Goal: Transaction & Acquisition: Purchase product/service

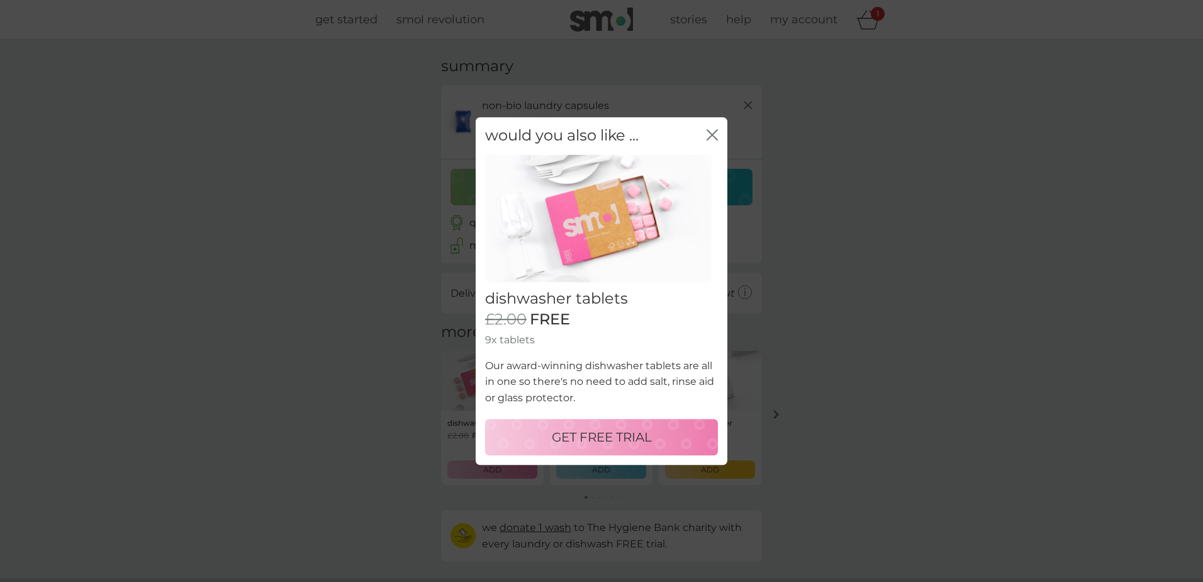
click at [715, 132] on icon "close" at bounding box center [715, 135] width 5 height 10
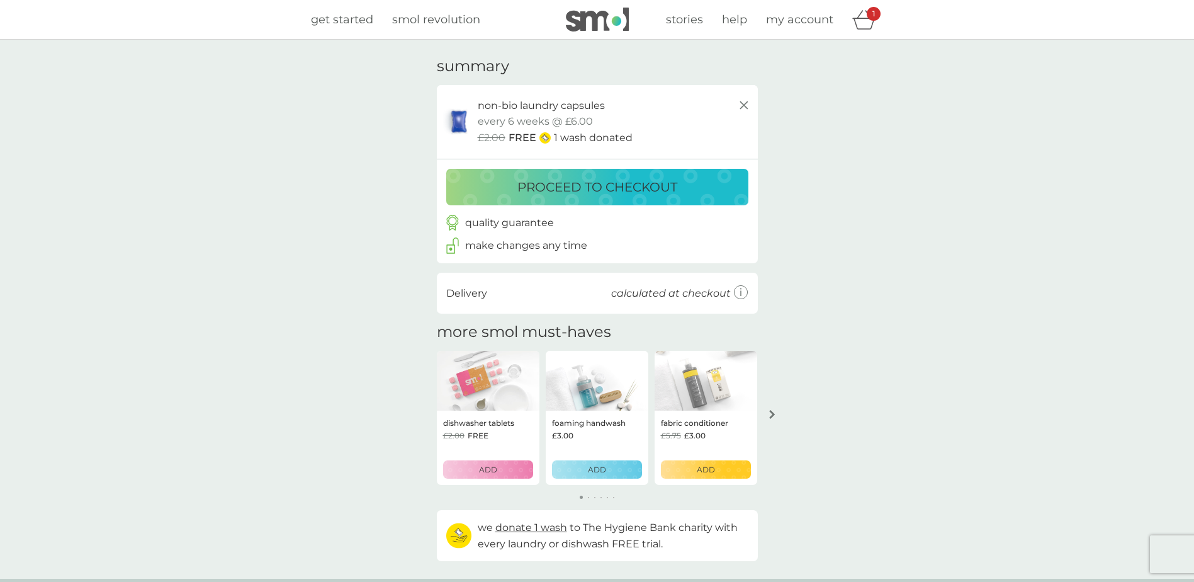
click at [741, 105] on icon at bounding box center [743, 105] width 15 height 15
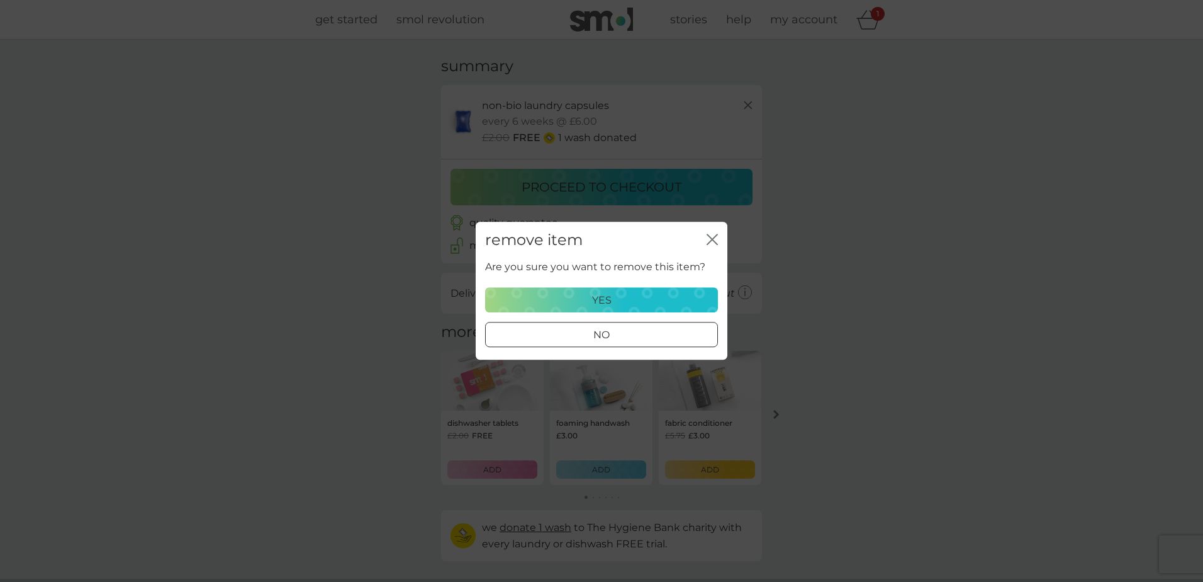
click at [603, 307] on p "yes" at bounding box center [602, 300] width 20 height 16
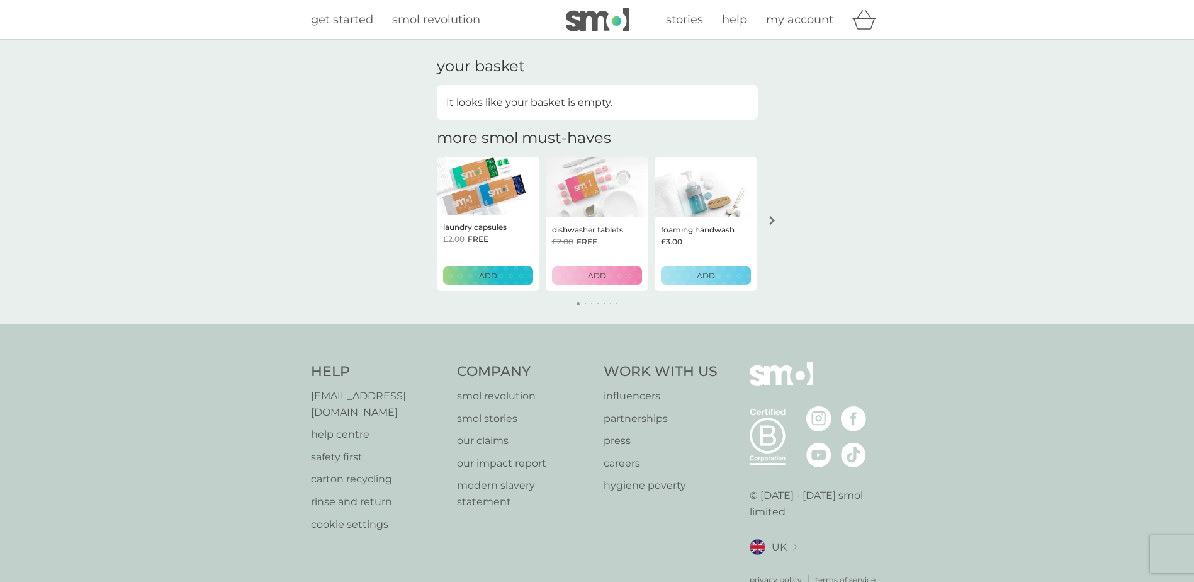
click at [489, 280] on p "ADD" at bounding box center [488, 275] width 18 height 12
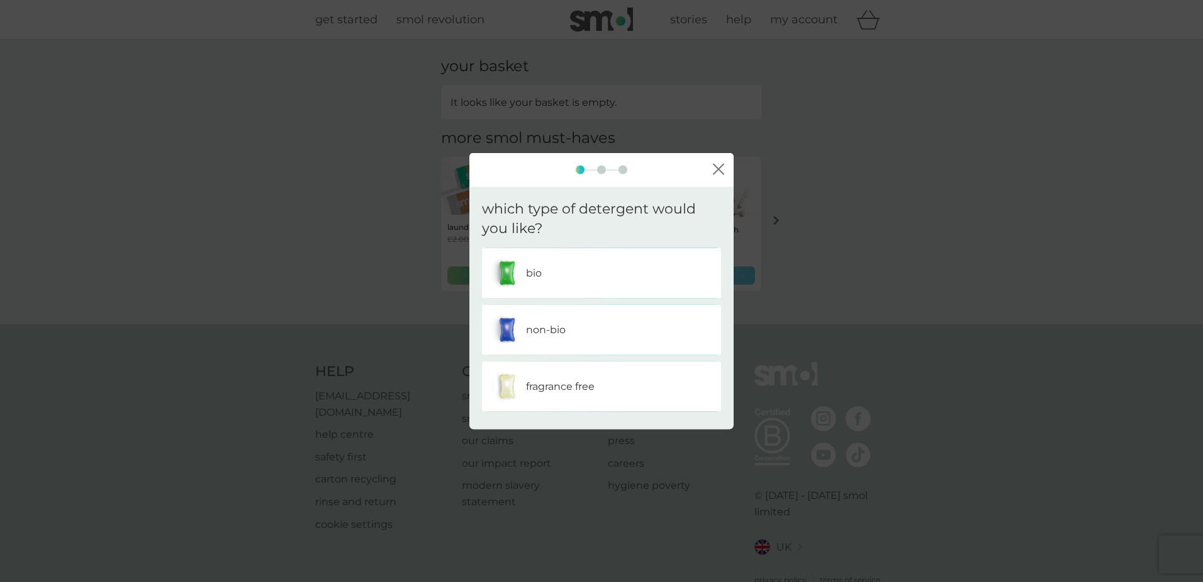
click at [538, 381] on p "fragrance free" at bounding box center [560, 386] width 69 height 16
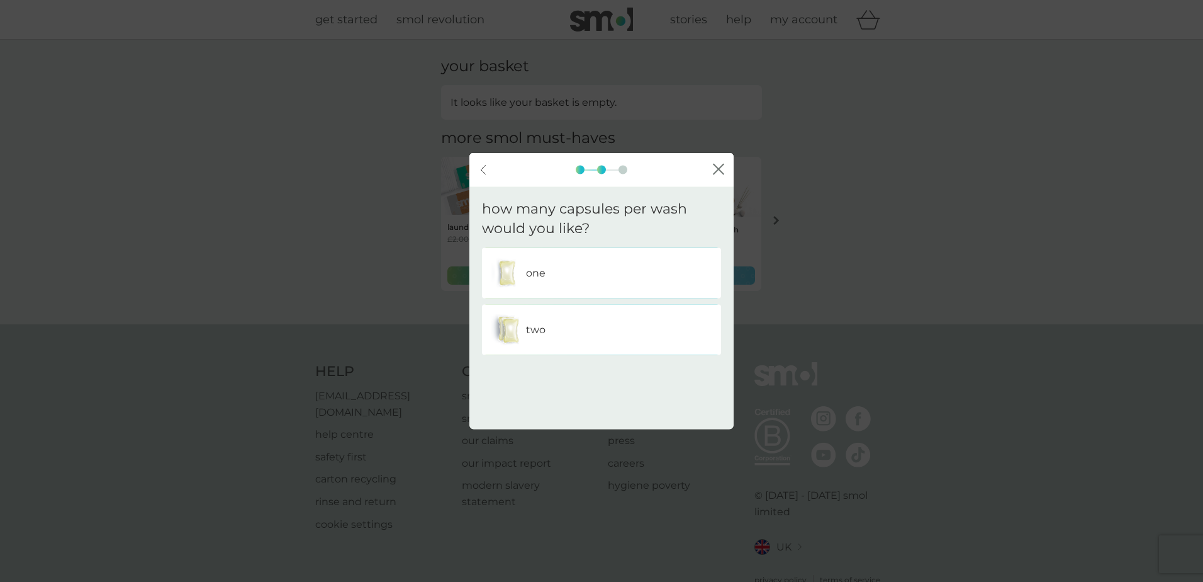
click at [719, 172] on icon "close" at bounding box center [718, 168] width 11 height 11
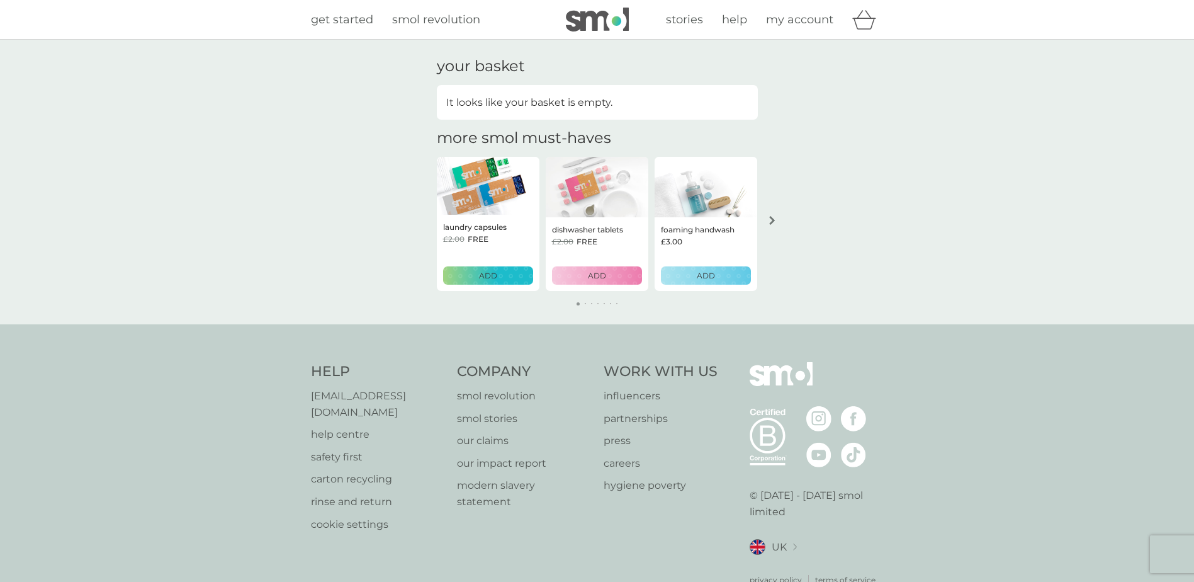
click at [974, 144] on div "your basket It looks like your basket is empty. more smol must-haves laundry ca…" at bounding box center [597, 182] width 1194 height 285
click at [488, 215] on div "laundry capsules £2.00 FREE ADD" at bounding box center [488, 253] width 103 height 76
click at [486, 282] on button "ADD" at bounding box center [488, 275] width 90 height 18
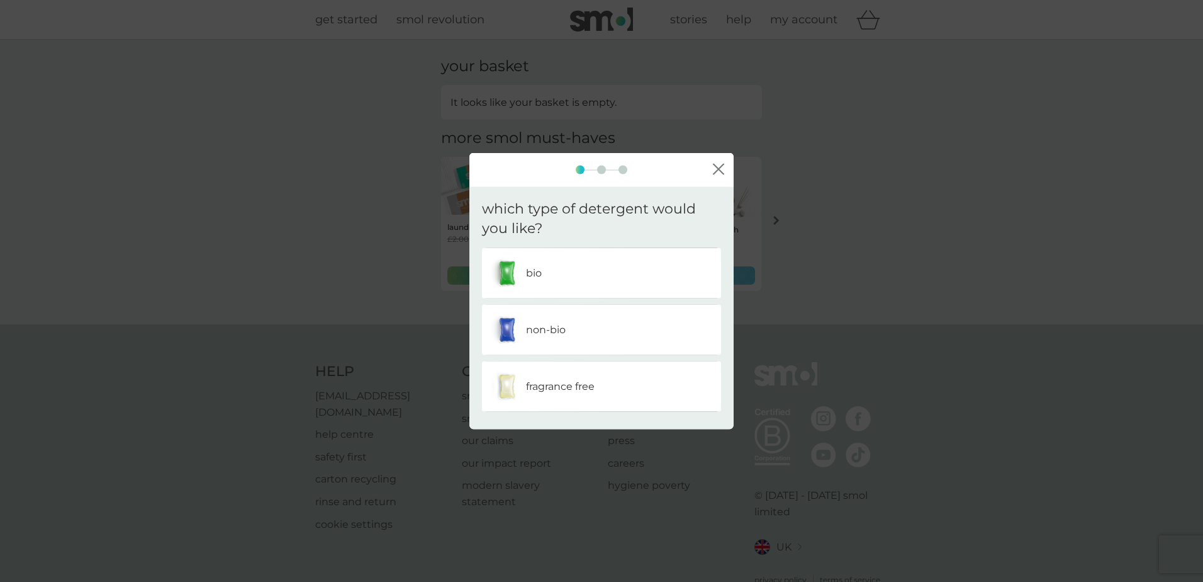
click at [550, 384] on p "fragrance free" at bounding box center [560, 386] width 69 height 16
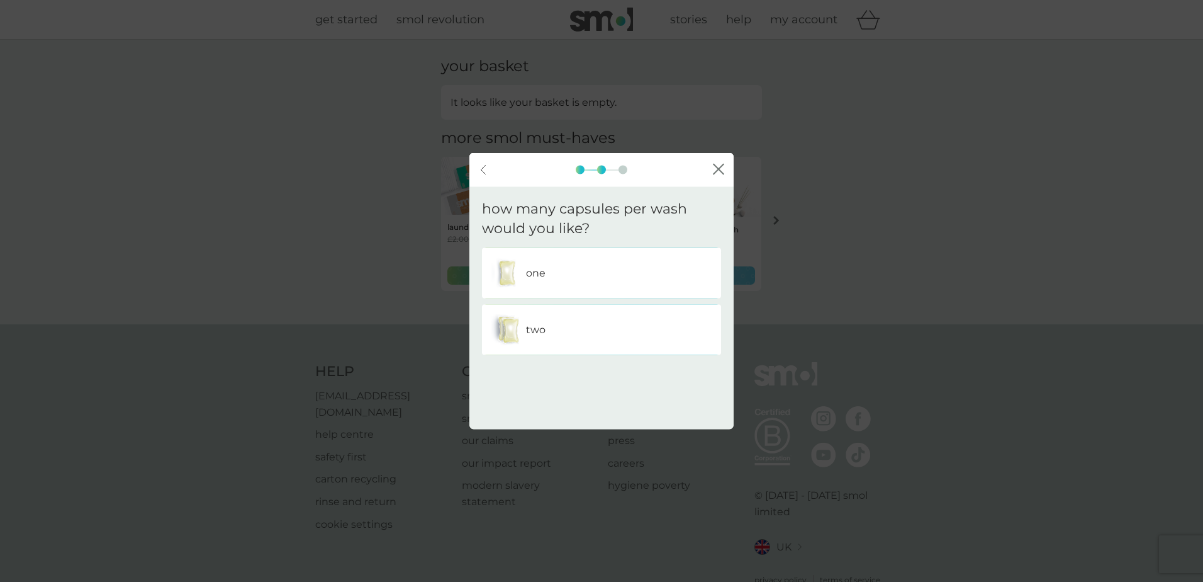
click at [531, 275] on p "one" at bounding box center [536, 272] width 20 height 16
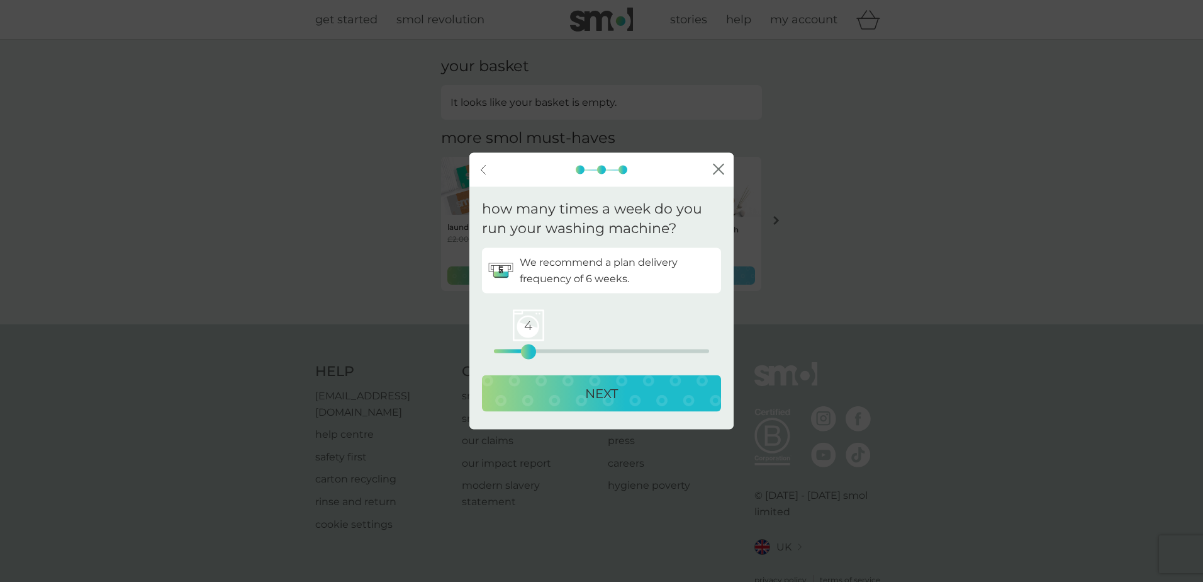
drag, startPoint x: 499, startPoint y: 354, endPoint x: 529, endPoint y: 353, distance: 30.2
click at [529, 353] on div "4" at bounding box center [528, 351] width 5 height 5
click at [607, 386] on p "NEXT" at bounding box center [601, 393] width 33 height 20
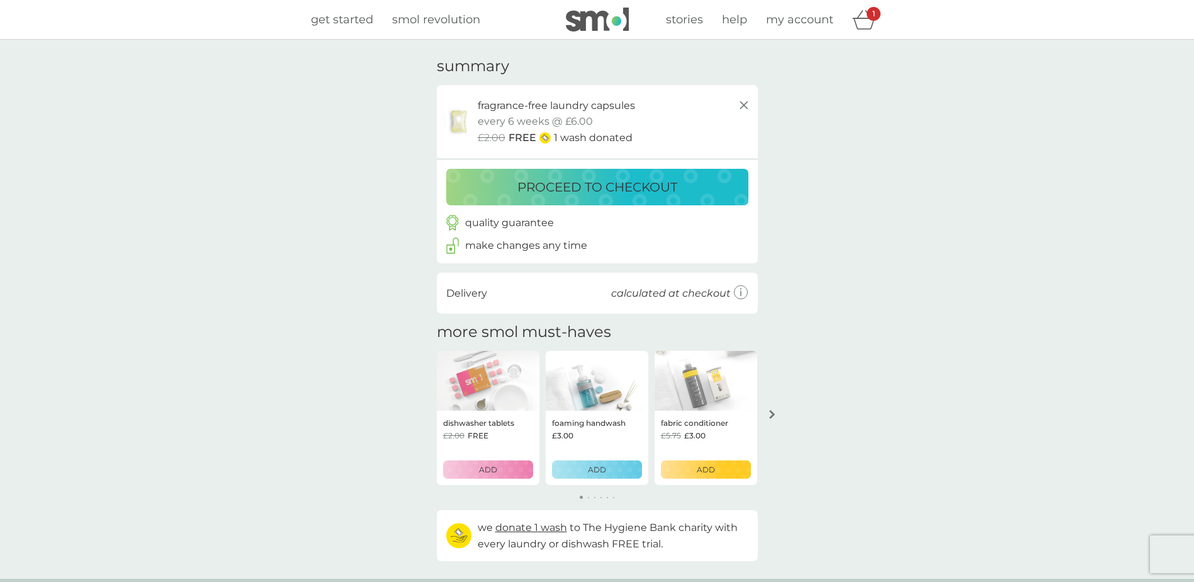
click at [589, 186] on p "proceed to checkout" at bounding box center [597, 187] width 160 height 20
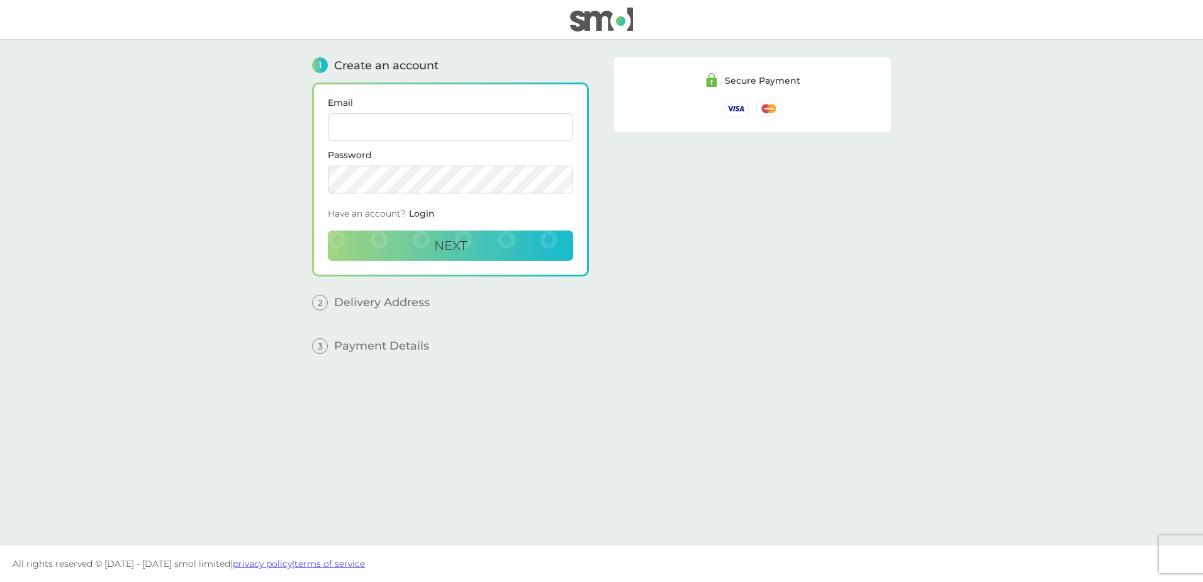
click at [368, 122] on input "Email" at bounding box center [450, 127] width 245 height 28
type input "laurakameen@hotmail.co.uk"
click at [328, 230] on button "Next" at bounding box center [450, 245] width 245 height 30
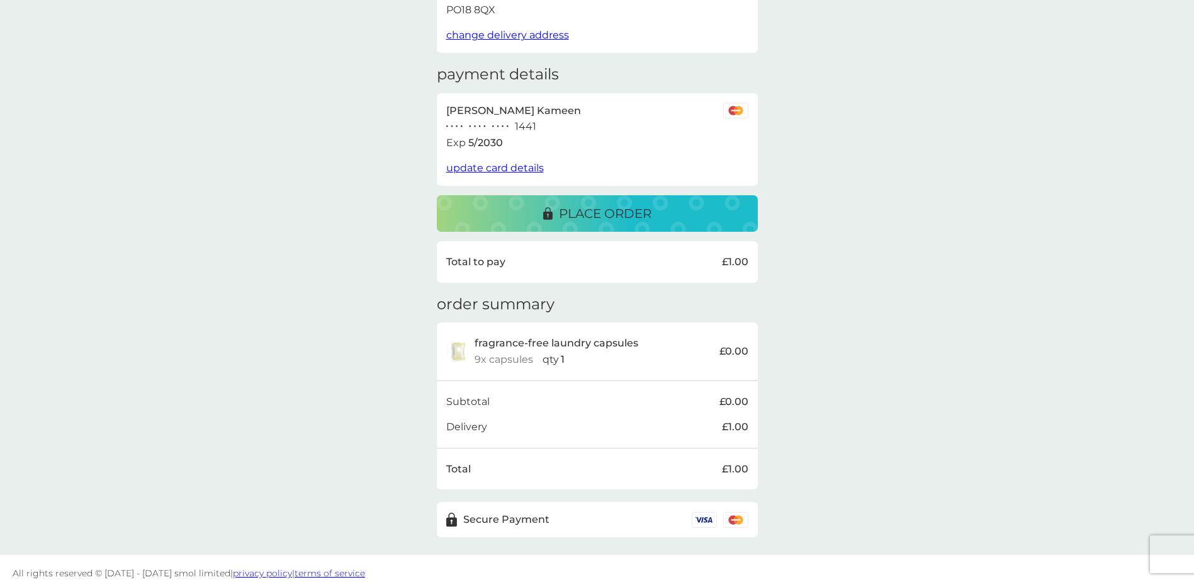
scroll to position [150, 0]
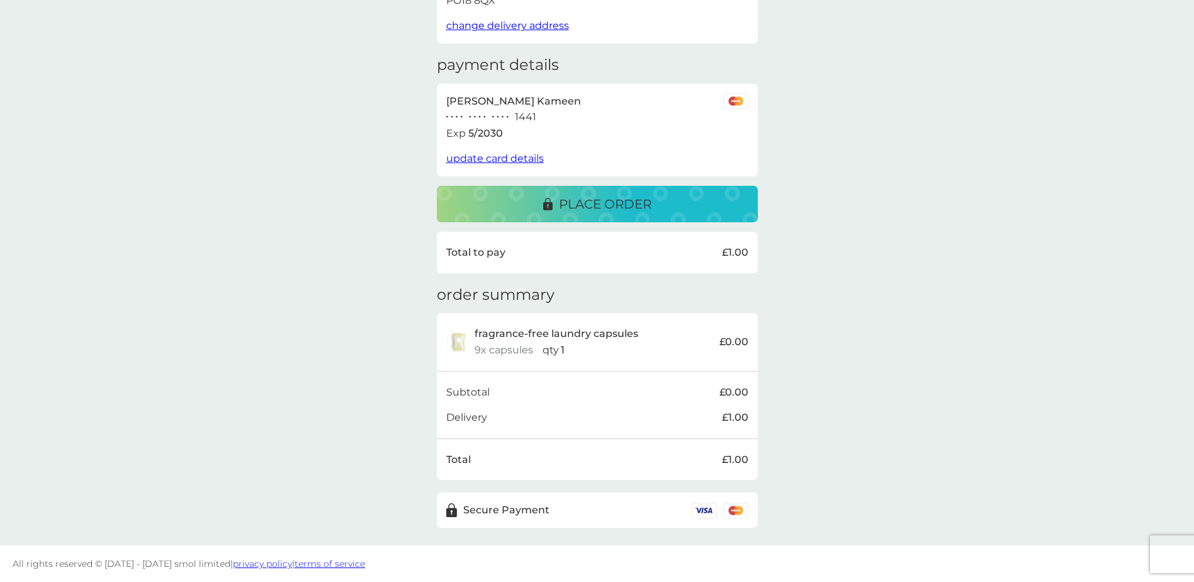
click at [582, 208] on p "place order" at bounding box center [605, 204] width 93 height 20
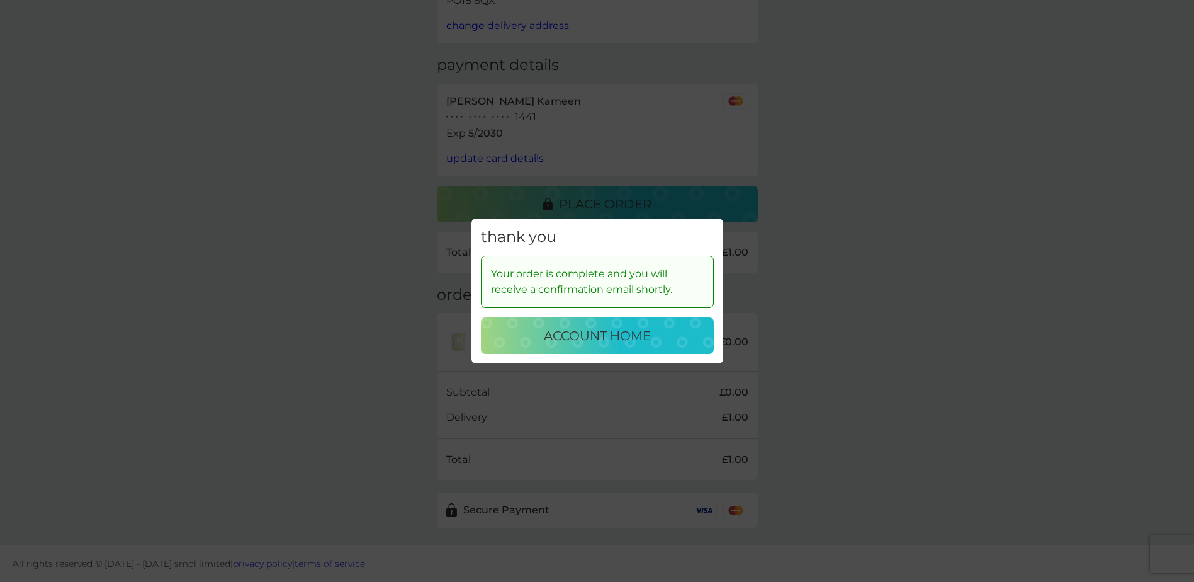
click at [599, 339] on p "account home" at bounding box center [597, 335] width 107 height 20
